Goal: Task Accomplishment & Management: Complete application form

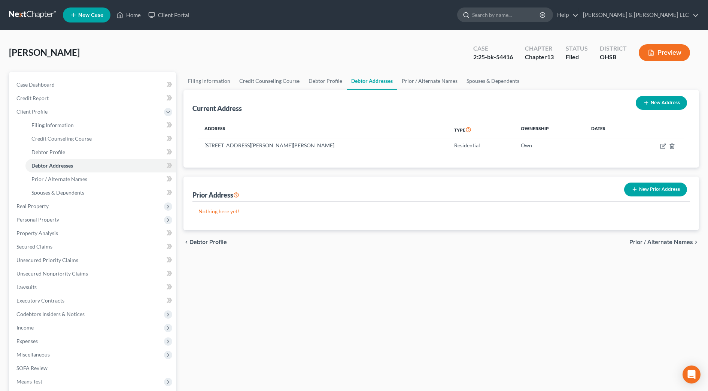
click at [522, 15] on input "search" at bounding box center [506, 15] width 69 height 14
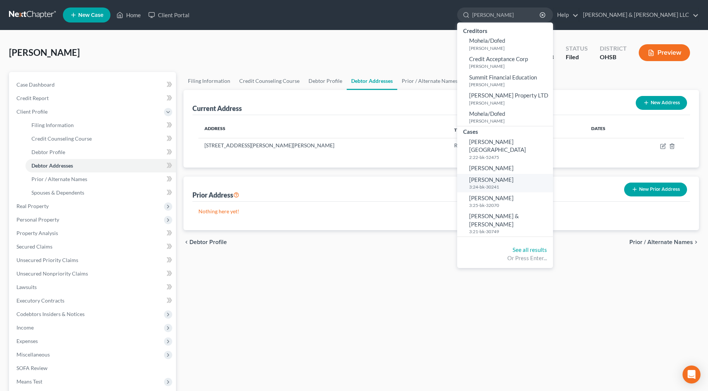
type input "[PERSON_NAME]"
click at [514, 176] on span "[PERSON_NAME]" at bounding box center [491, 179] width 45 height 7
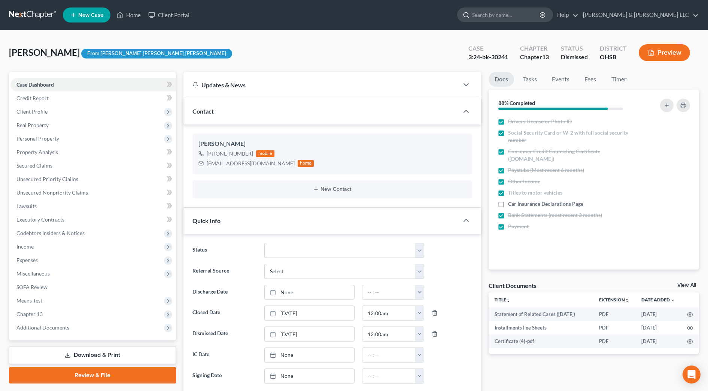
scroll to position [417, 0]
click at [533, 11] on input "search" at bounding box center [506, 15] width 69 height 14
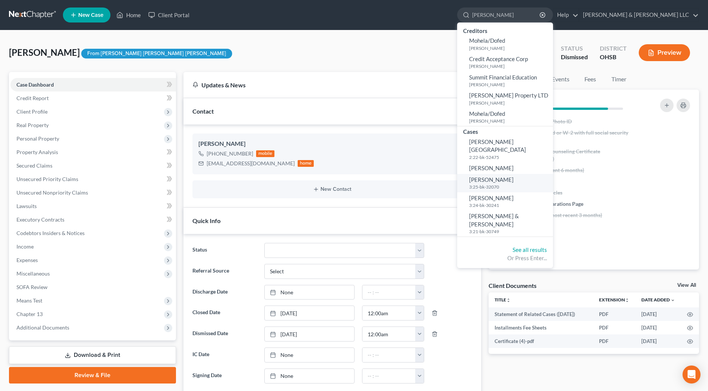
type input "[PERSON_NAME]"
click at [527, 183] on small "3:25-bk-32070" at bounding box center [510, 186] width 82 height 6
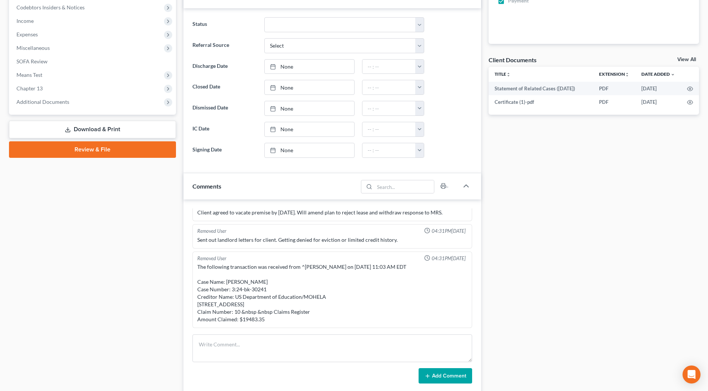
scroll to position [281, 0]
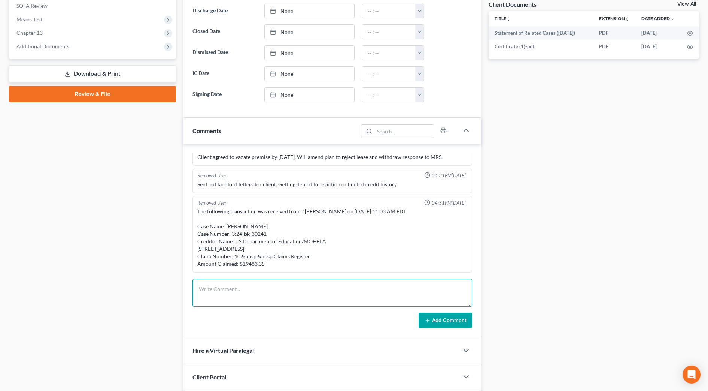
click at [235, 282] on textarea at bounding box center [332, 293] width 280 height 28
drag, startPoint x: 235, startPoint y: 282, endPoint x: 233, endPoint y: 288, distance: 6.4
click at [233, 288] on textarea at bounding box center [332, 293] width 280 height 28
paste textarea "The following transaction was received from ^[PERSON_NAME] on [DATE] 2:51 PM ED…"
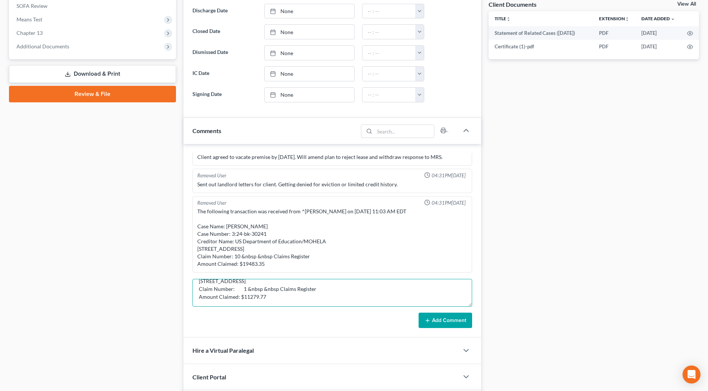
type textarea "The following transaction was received from ^[PERSON_NAME] on [DATE] 2:51 PM ED…"
click at [459, 319] on button "Add Comment" at bounding box center [446, 320] width 54 height 16
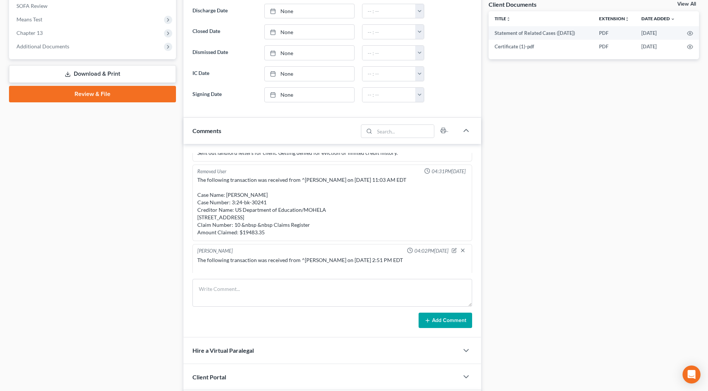
scroll to position [416, 0]
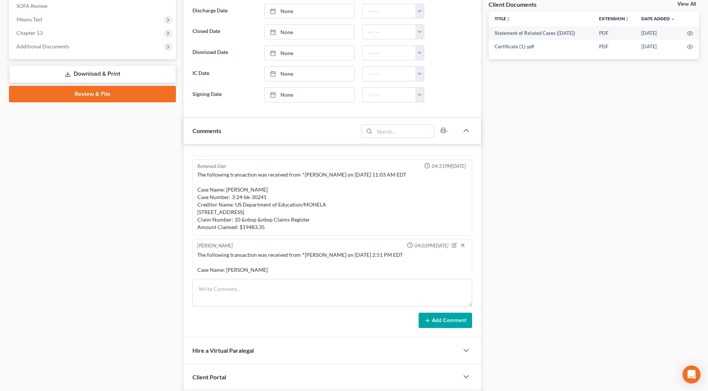
drag, startPoint x: 352, startPoint y: 271, endPoint x: 298, endPoint y: 223, distance: 71.8
click at [297, 223] on div "The following transaction was received from ^[PERSON_NAME] on [DATE] 11:03 AM E…" at bounding box center [332, 201] width 270 height 60
drag, startPoint x: 298, startPoint y: 223, endPoint x: 428, endPoint y: 214, distance: 130.3
click at [428, 214] on div "The following transaction was received from ^[PERSON_NAME] on [DATE] 11:03 AM E…" at bounding box center [332, 201] width 270 height 60
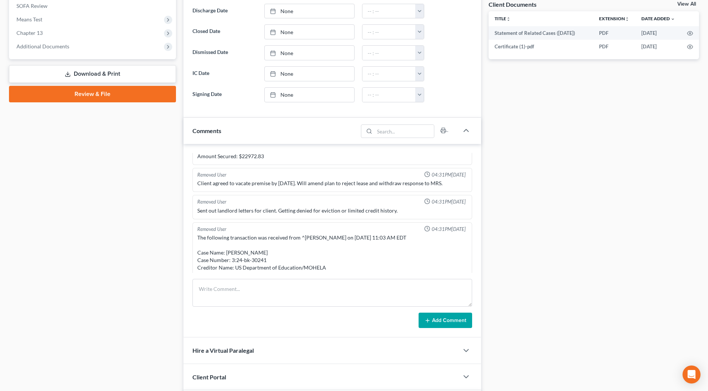
scroll to position [369, 0]
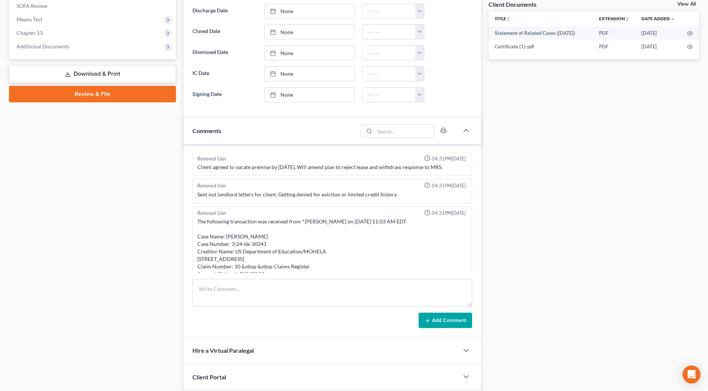
click at [432, 198] on div "Sent out landlord letters for client. Getting denied for eviction or limited cr…" at bounding box center [332, 194] width 270 height 7
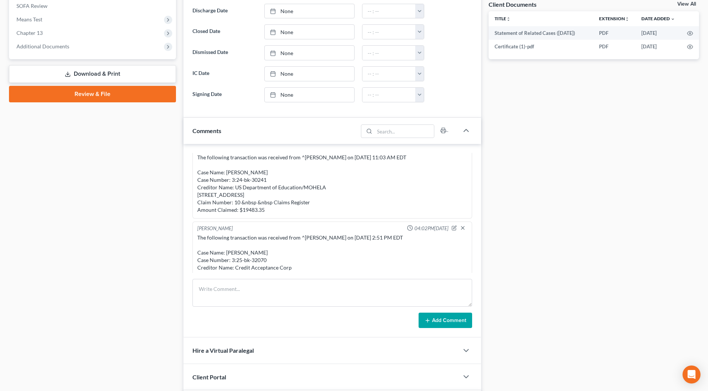
scroll to position [410, 0]
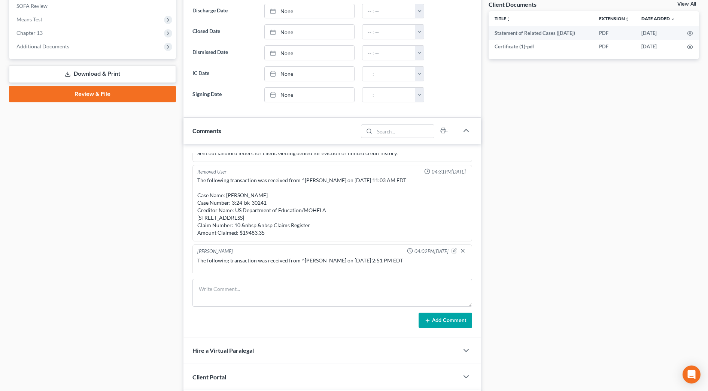
click at [432, 224] on div "The following transaction was received from ^[PERSON_NAME] on [DATE] 11:03 AM E…" at bounding box center [332, 206] width 270 height 60
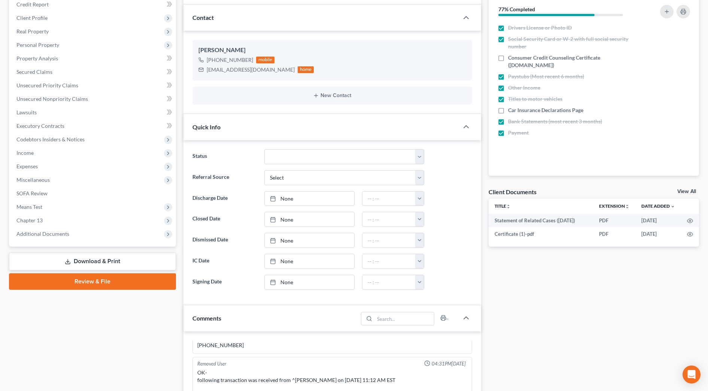
scroll to position [0, 0]
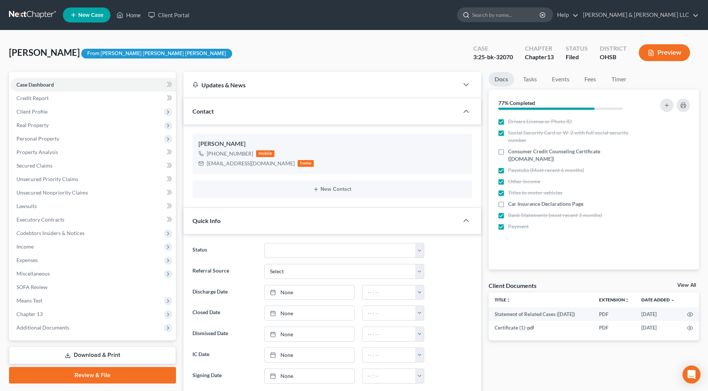
click at [541, 14] on input "search" at bounding box center [506, 15] width 69 height 14
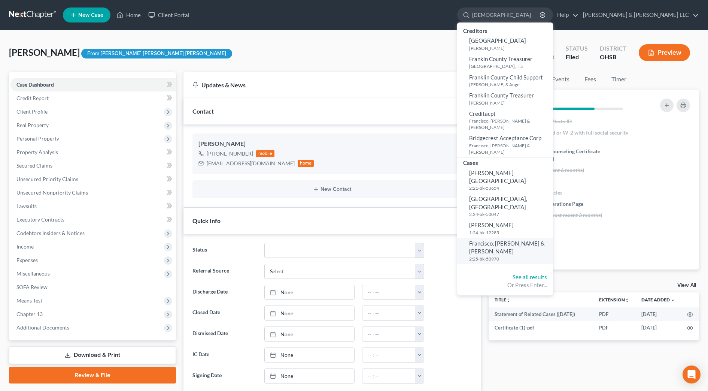
type input "[DEMOGRAPHIC_DATA]"
click at [528, 240] on span "Francisco, [PERSON_NAME] & [PERSON_NAME]" at bounding box center [507, 247] width 76 height 15
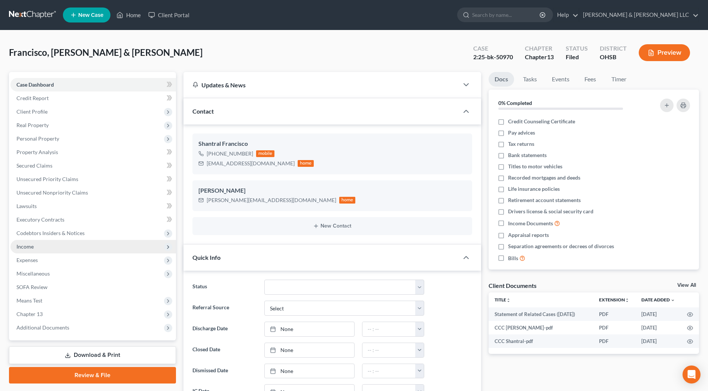
scroll to position [453, 0]
click at [85, 191] on span "Unsecured Nonpriority Claims" at bounding box center [52, 192] width 72 height 6
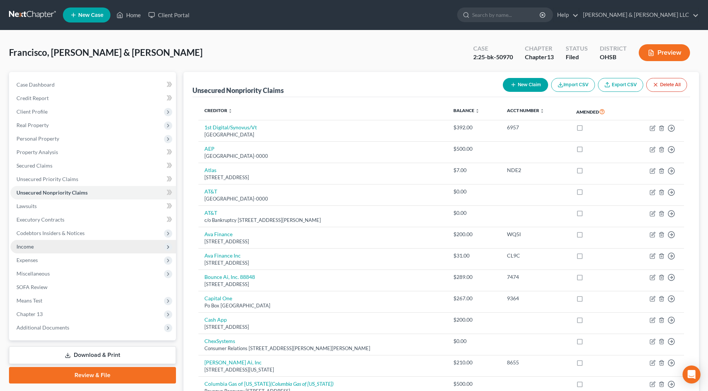
click at [67, 251] on span "Income" at bounding box center [92, 246] width 165 height 13
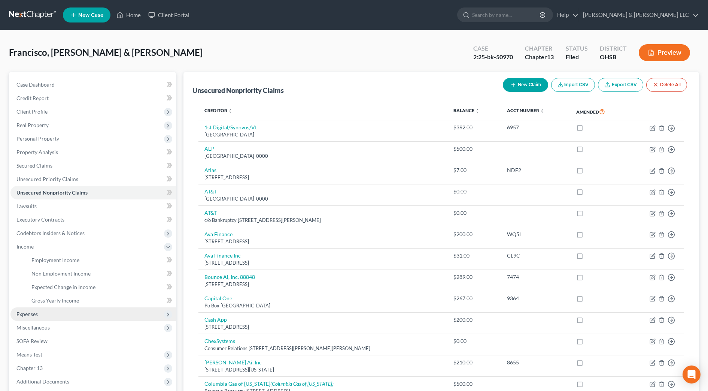
click at [61, 312] on span "Expenses" at bounding box center [92, 313] width 165 height 13
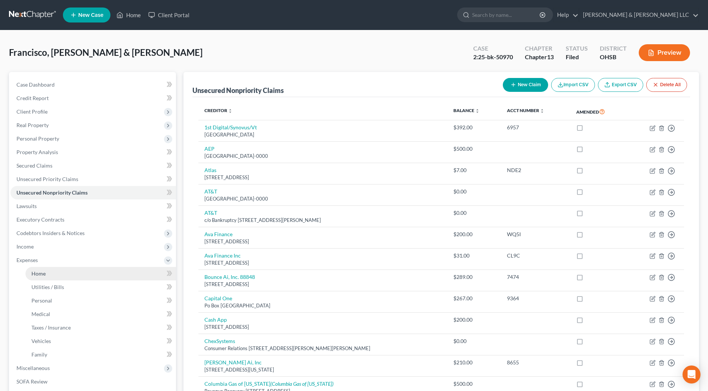
click at [32, 274] on span "Home" at bounding box center [38, 273] width 14 height 6
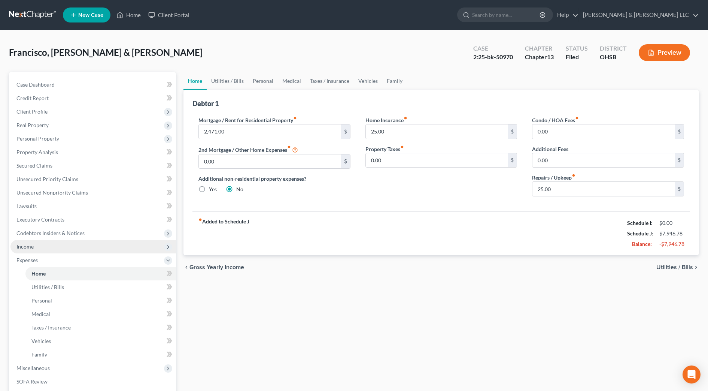
click at [33, 241] on span "Income" at bounding box center [92, 246] width 165 height 13
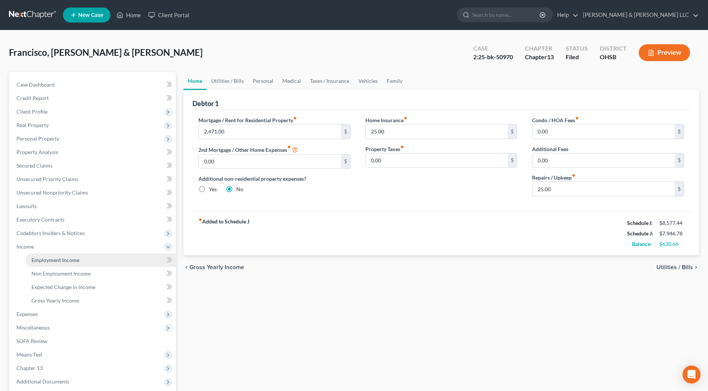
click at [48, 257] on span "Employment Income" at bounding box center [55, 259] width 48 height 6
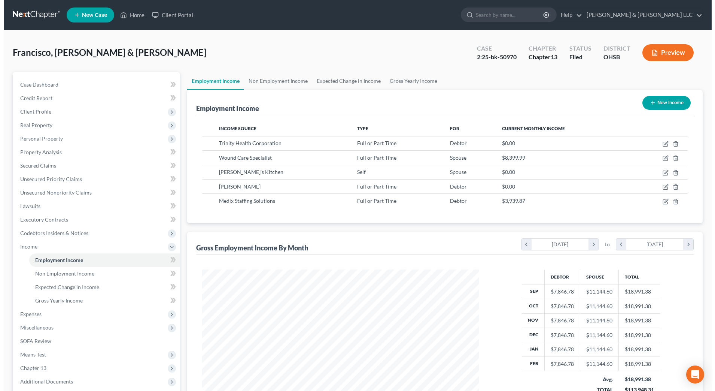
scroll to position [47, 0]
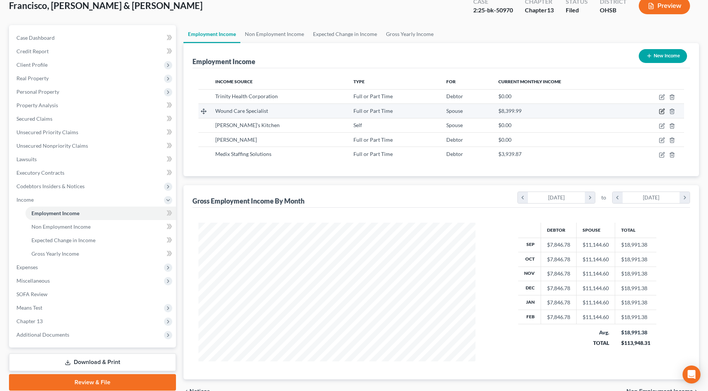
click at [663, 112] on icon "button" at bounding box center [662, 111] width 6 height 6
select select "0"
select select "36"
select select "2"
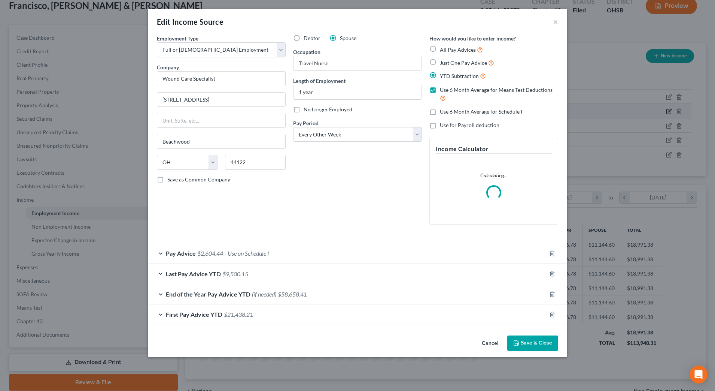
scroll to position [140, 295]
click at [316, 249] on div "Pay Advice $2,604.44 - Use on Schedule I" at bounding box center [347, 253] width 398 height 20
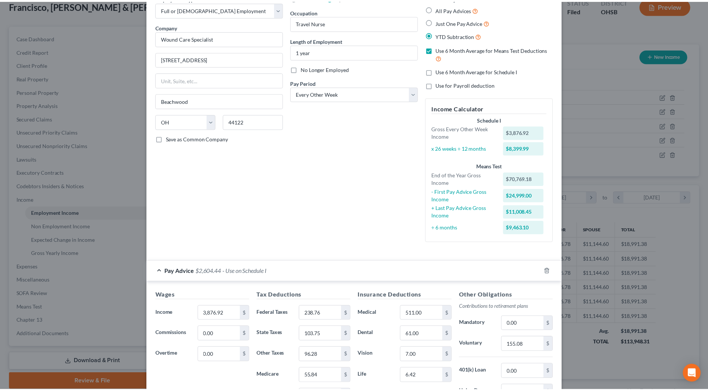
scroll to position [0, 0]
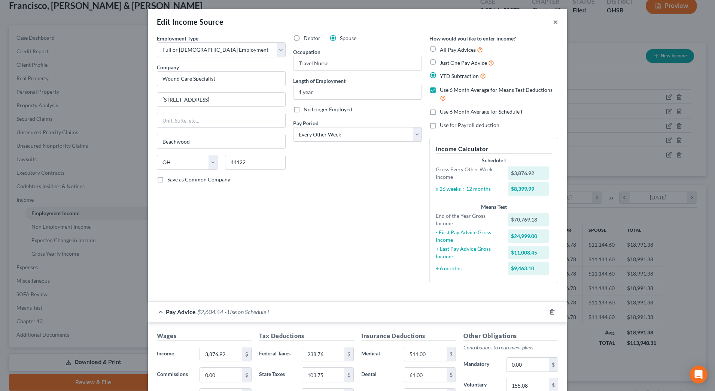
click at [553, 22] on button "×" at bounding box center [555, 21] width 5 height 9
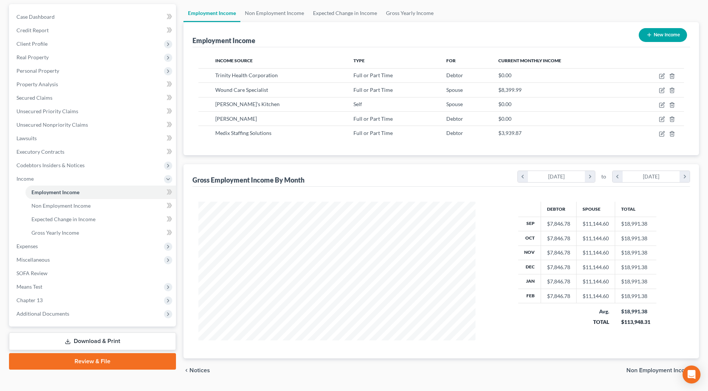
scroll to position [88, 0]
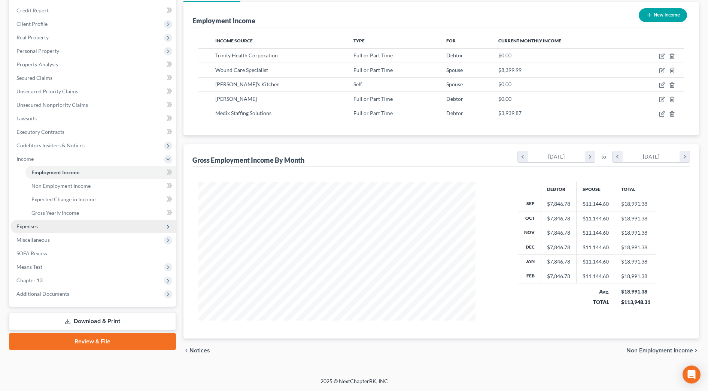
click at [18, 225] on span "Expenses" at bounding box center [26, 226] width 21 height 6
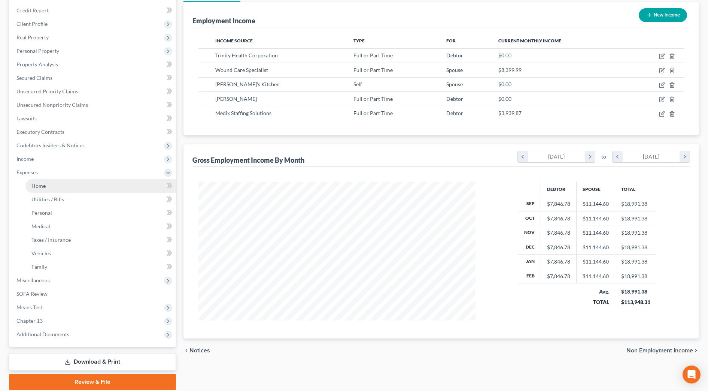
click at [36, 184] on span "Home" at bounding box center [38, 185] width 14 height 6
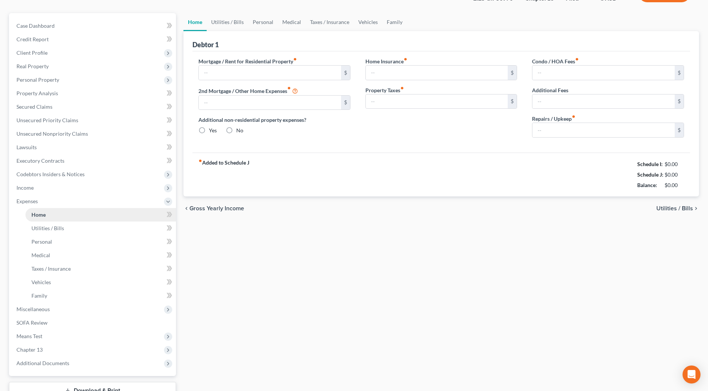
type input "2,471.00"
type input "0.00"
radio input "true"
type input "25.00"
type input "0.00"
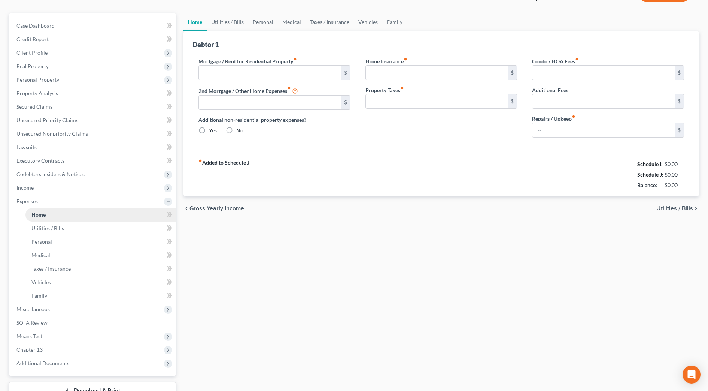
type input "0.00"
type input "25.00"
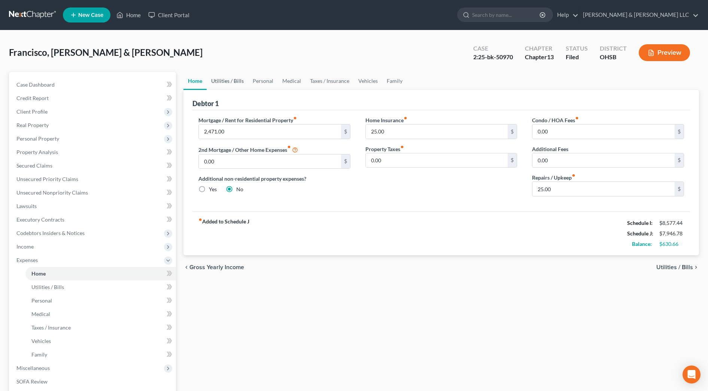
click at [234, 83] on link "Utilities / Bills" at bounding box center [228, 81] width 42 height 18
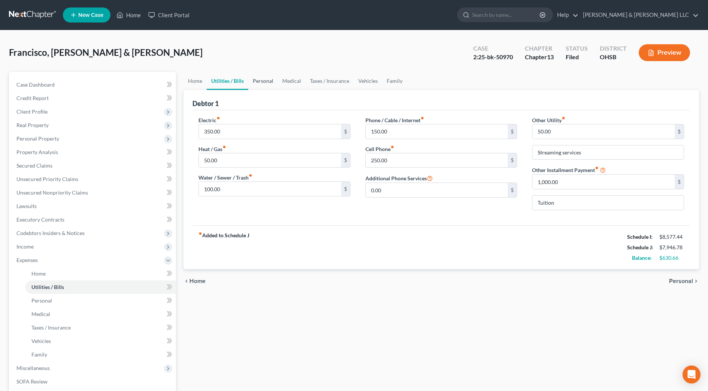
click at [258, 79] on link "Personal" at bounding box center [263, 81] width 30 height 18
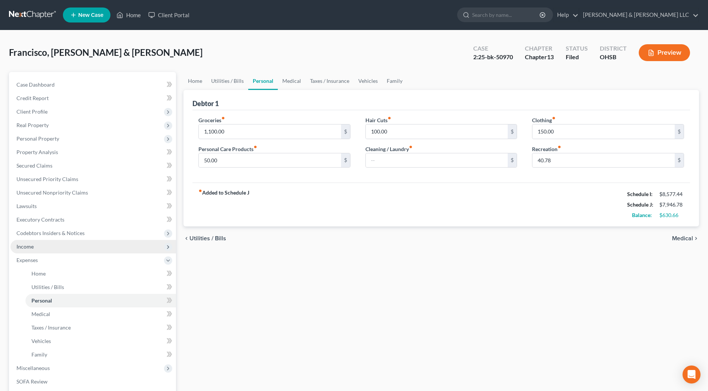
click at [58, 249] on span "Income" at bounding box center [92, 246] width 165 height 13
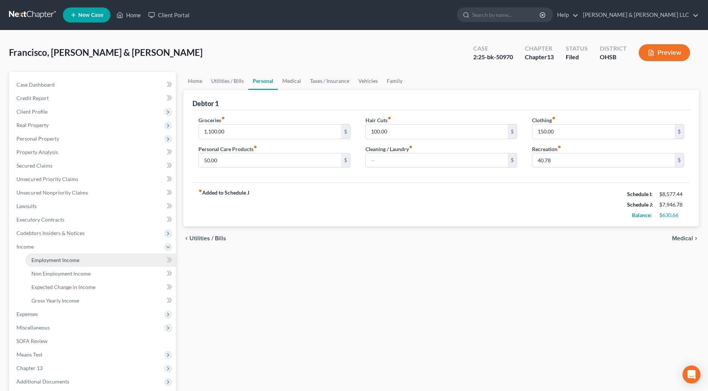
click at [60, 256] on span "Employment Income" at bounding box center [55, 259] width 48 height 6
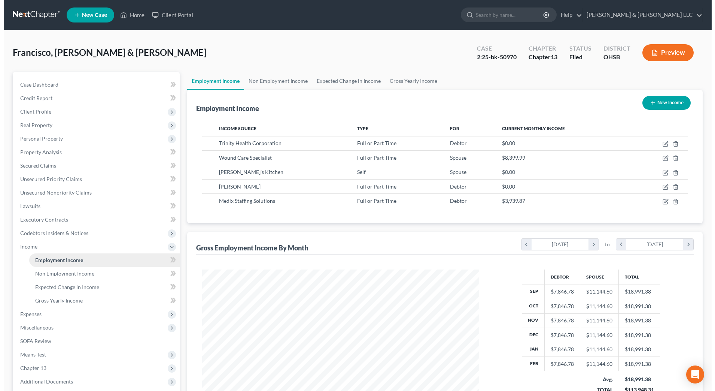
scroll to position [139, 292]
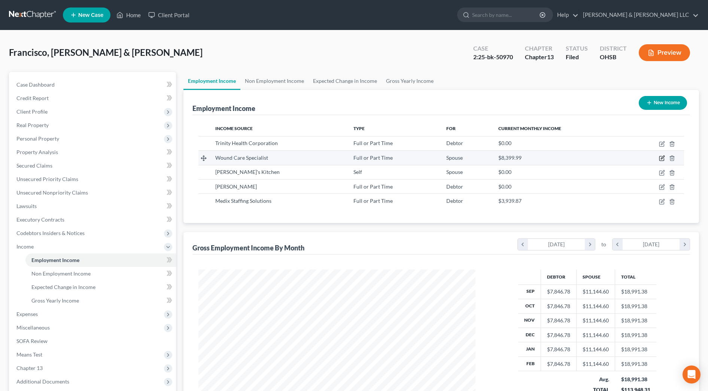
click at [661, 156] on icon "button" at bounding box center [661, 158] width 4 height 4
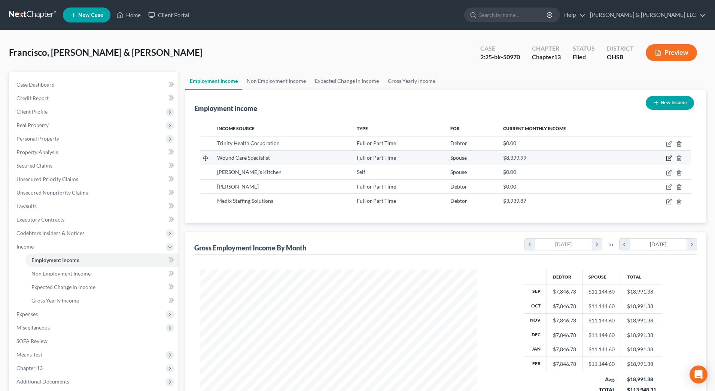
select select "0"
select select "36"
select select "2"
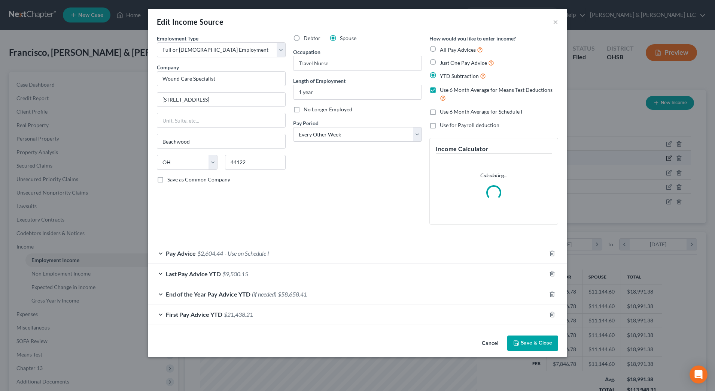
scroll to position [140, 295]
click at [265, 250] on span "- Use on Schedule I" at bounding box center [247, 252] width 45 height 7
